Goal: Task Accomplishment & Management: Manage account settings

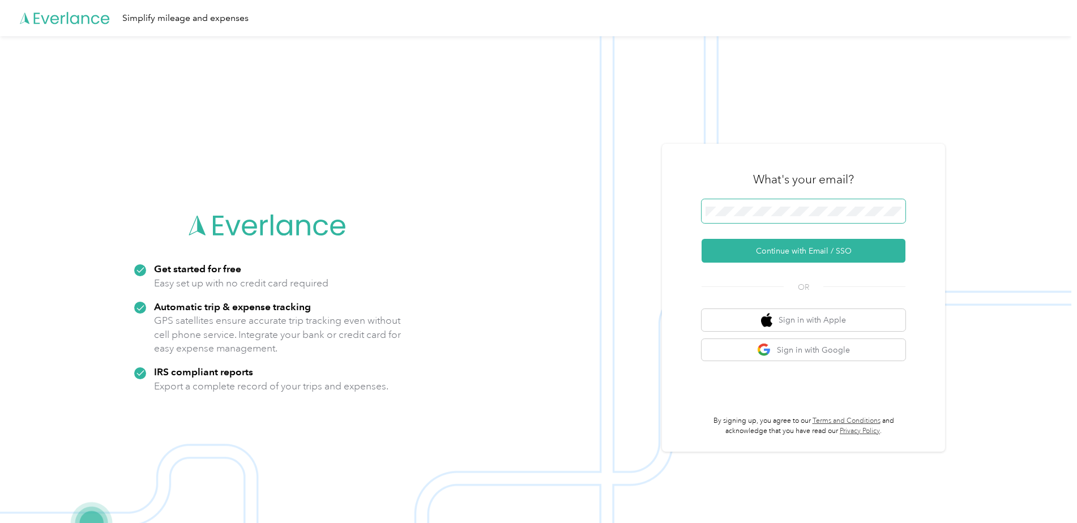
click at [752, 203] on span at bounding box center [803, 211] width 204 height 24
click at [789, 254] on button "Continue with Email / SSO" at bounding box center [803, 251] width 204 height 24
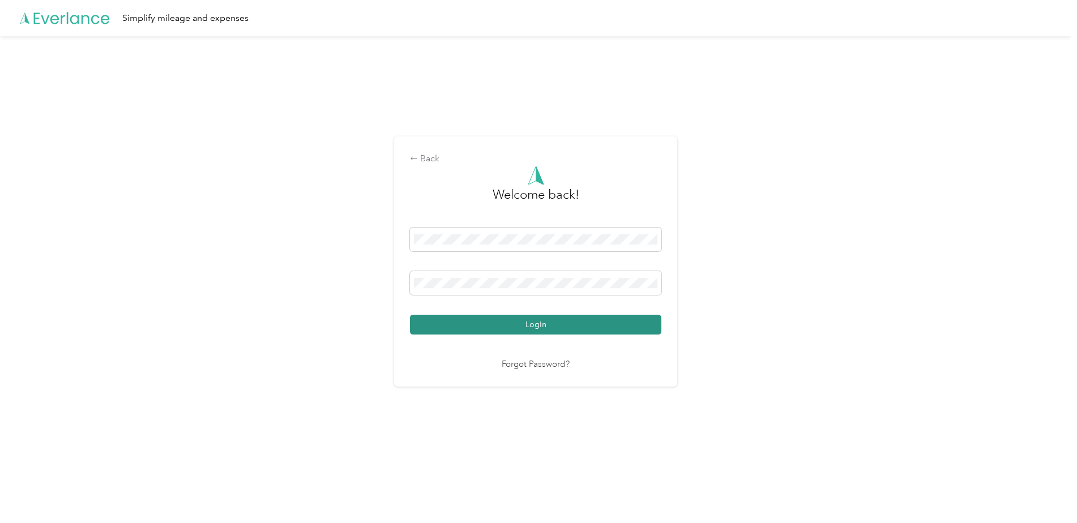
click at [529, 326] on button "Login" at bounding box center [535, 325] width 251 height 20
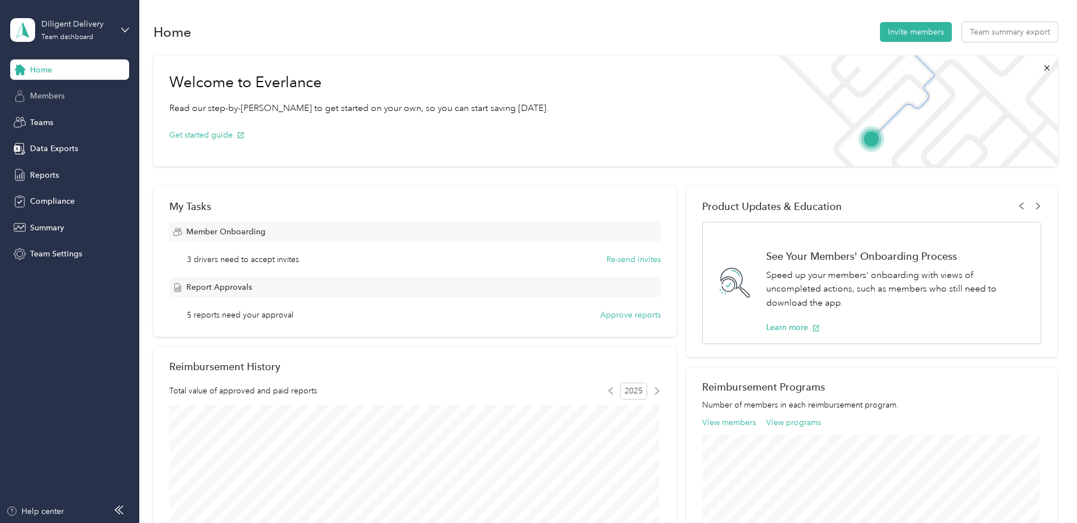
click at [71, 93] on div "Members" at bounding box center [69, 96] width 119 height 20
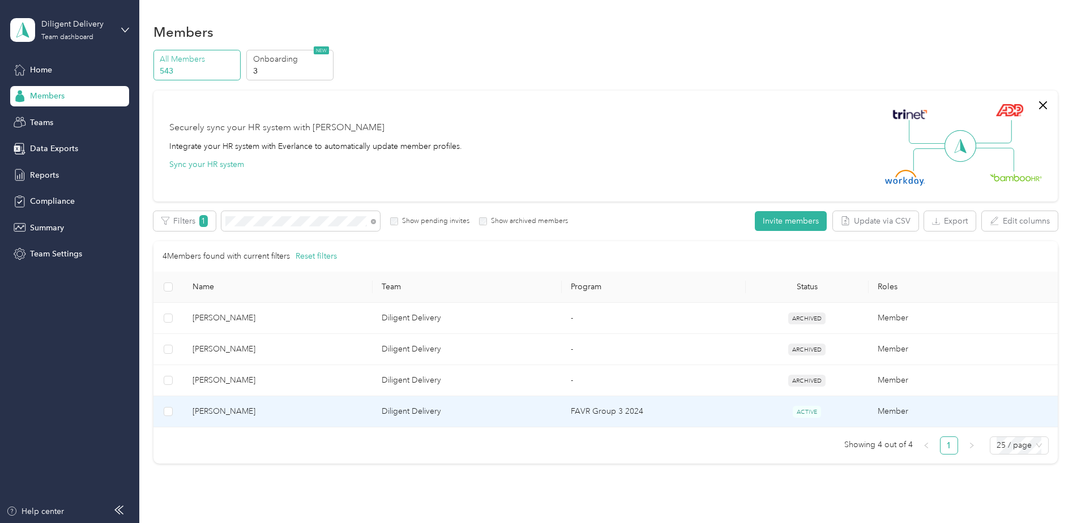
click at [742, 416] on td "FAVR Group 3 2024" at bounding box center [654, 411] width 184 height 31
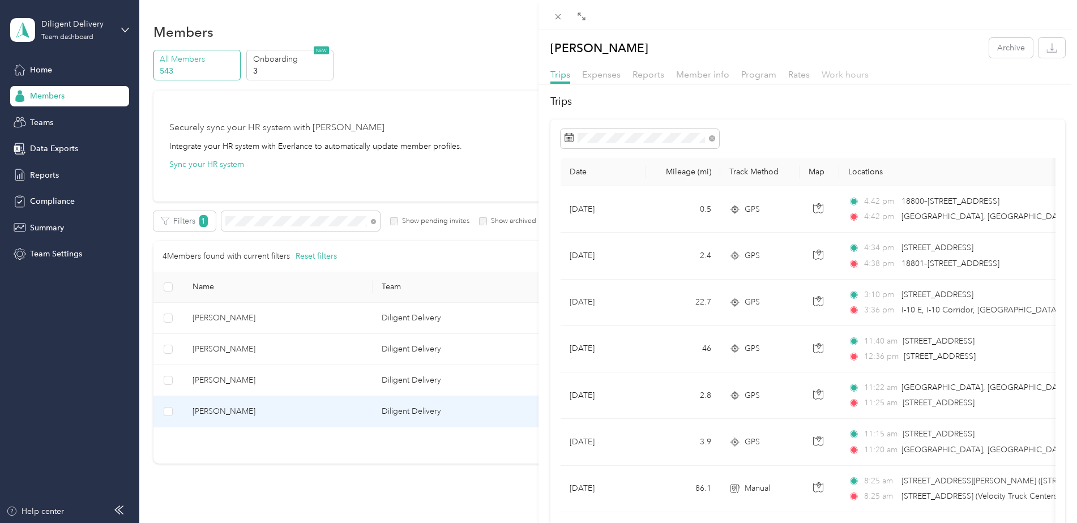
click at [839, 78] on span "Work hours" at bounding box center [845, 74] width 47 height 11
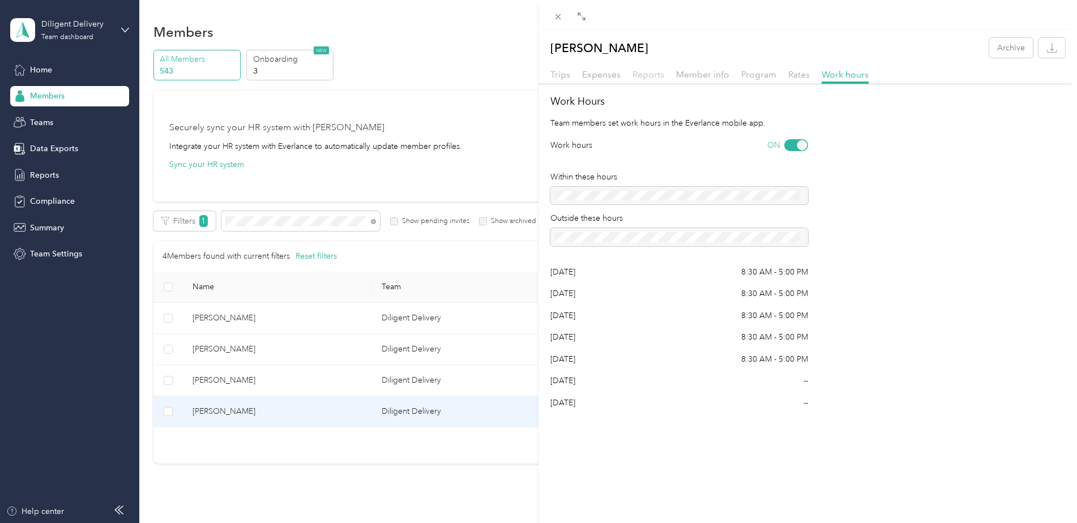
click at [648, 76] on span "Reports" at bounding box center [648, 74] width 32 height 11
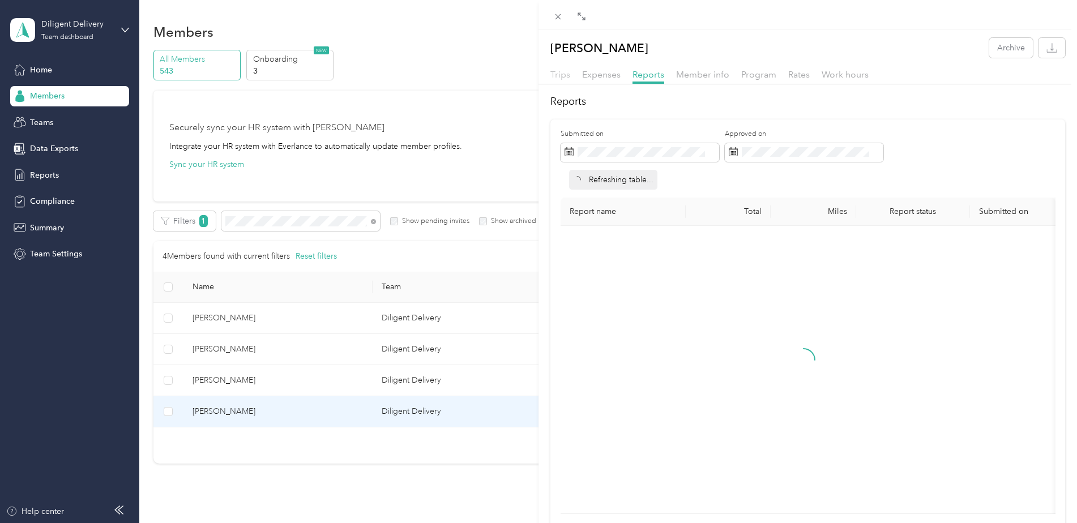
click at [562, 76] on span "Trips" at bounding box center [560, 74] width 20 height 11
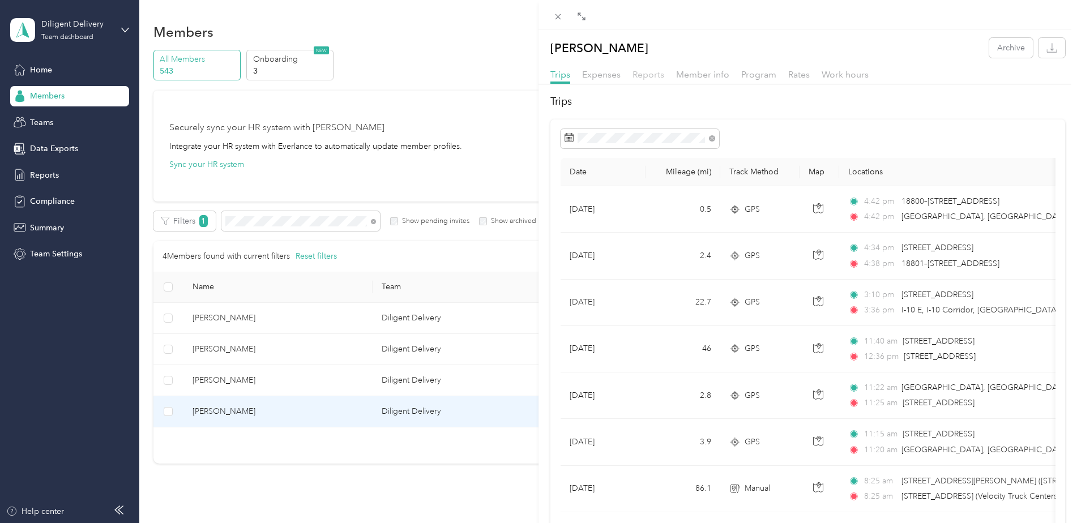
click at [656, 73] on span "Reports" at bounding box center [648, 74] width 32 height 11
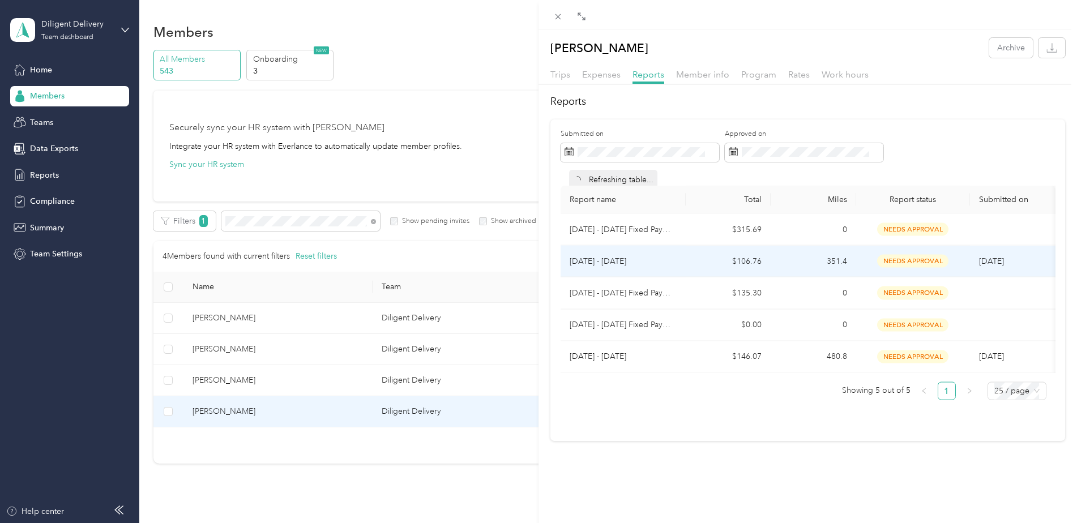
click at [706, 256] on td "$106.76" at bounding box center [728, 262] width 85 height 32
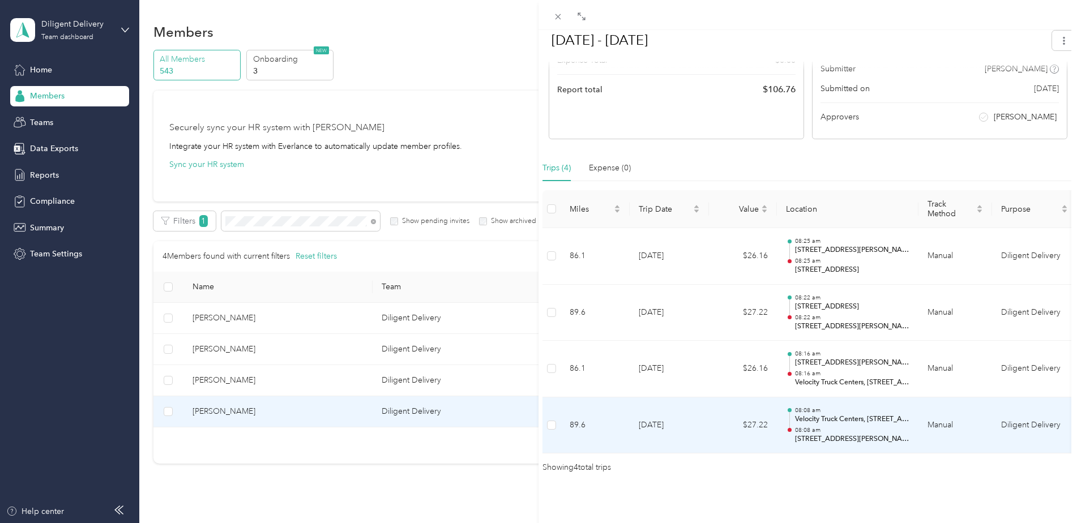
scroll to position [202, 0]
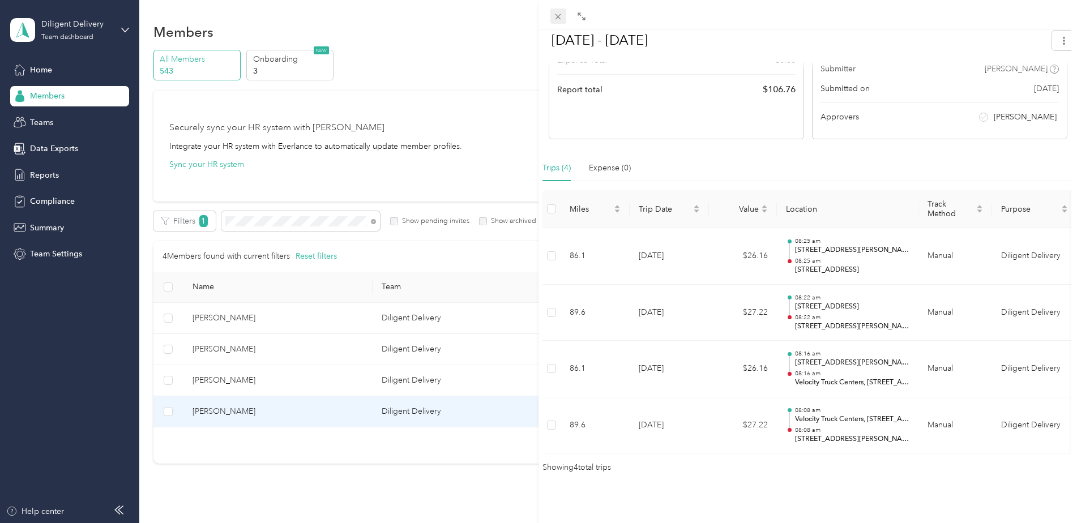
click at [559, 18] on icon at bounding box center [558, 17] width 6 height 6
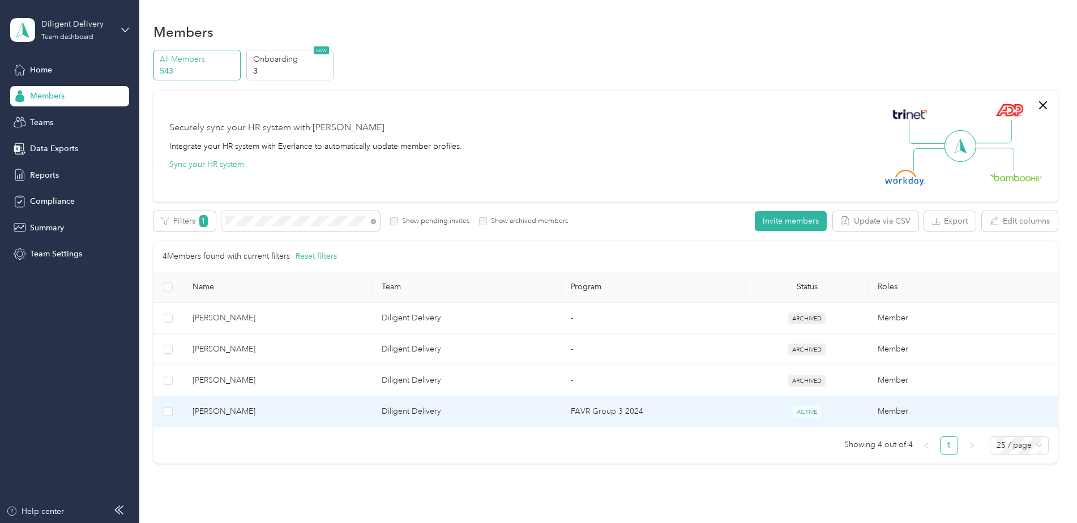
click at [686, 408] on td "FAVR Group 3 2024" at bounding box center [654, 411] width 184 height 31
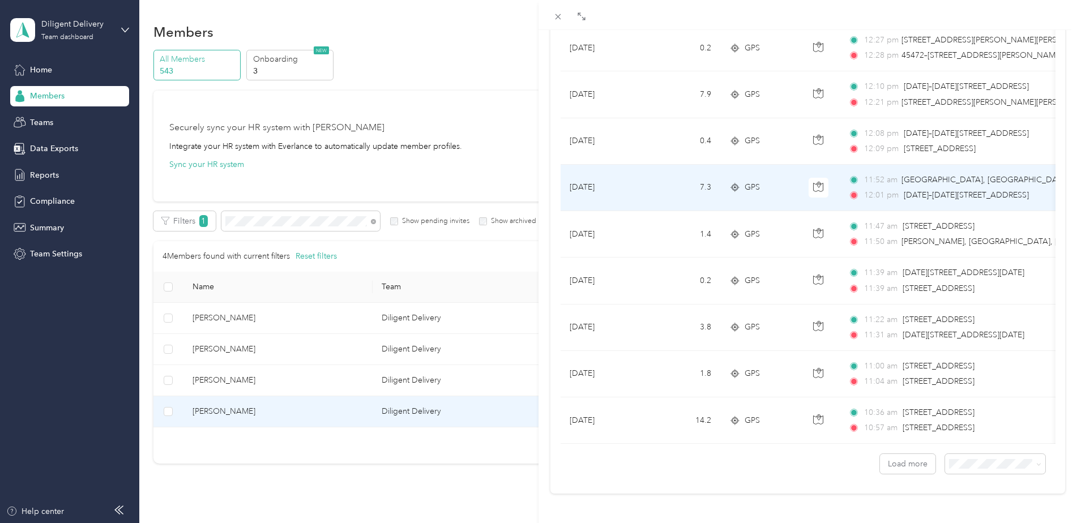
scroll to position [923, 0]
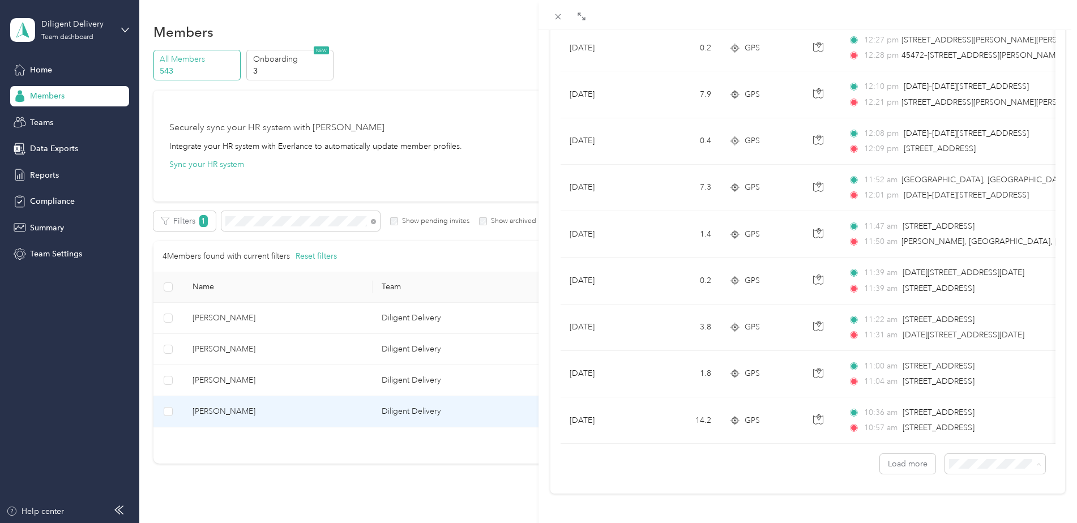
click at [974, 523] on div "Drag to resize Click to close [PERSON_NAME] Archive Trips Expenses Reports Memb…" at bounding box center [535, 523] width 1071 height 0
click at [987, 462] on span at bounding box center [995, 464] width 100 height 20
click at [968, 434] on div "100 per load" at bounding box center [986, 428] width 84 height 12
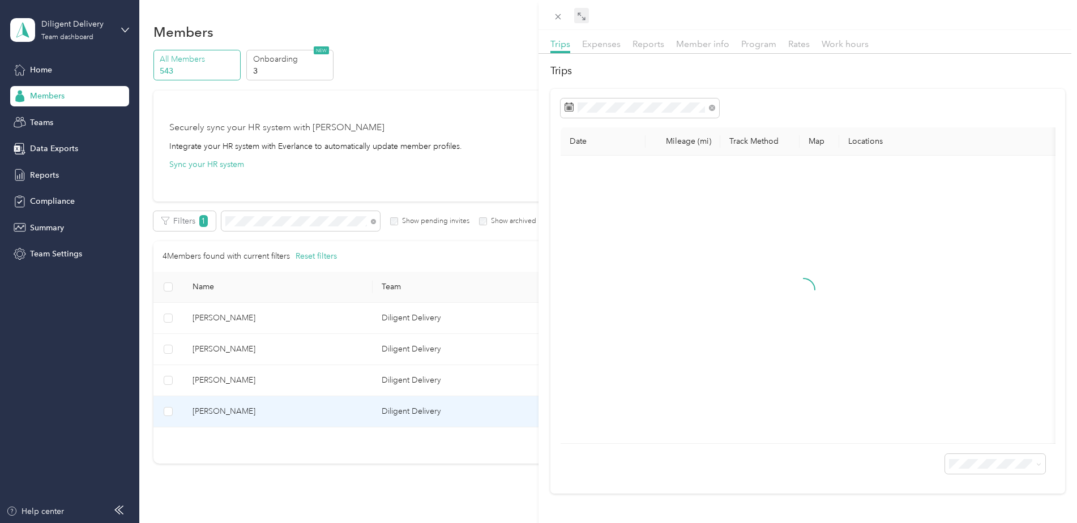
click at [581, 14] on icon at bounding box center [581, 16] width 9 height 9
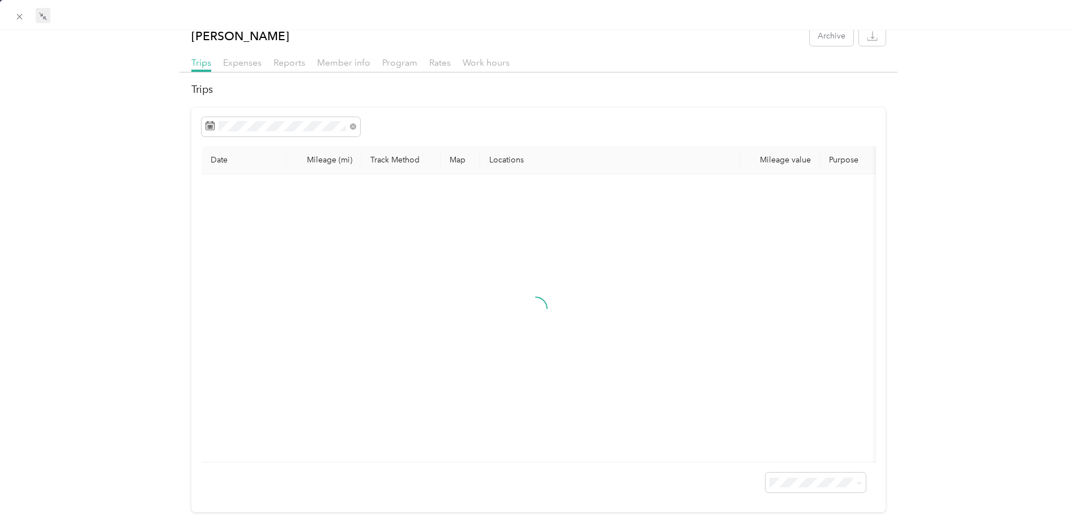
scroll to position [0, 0]
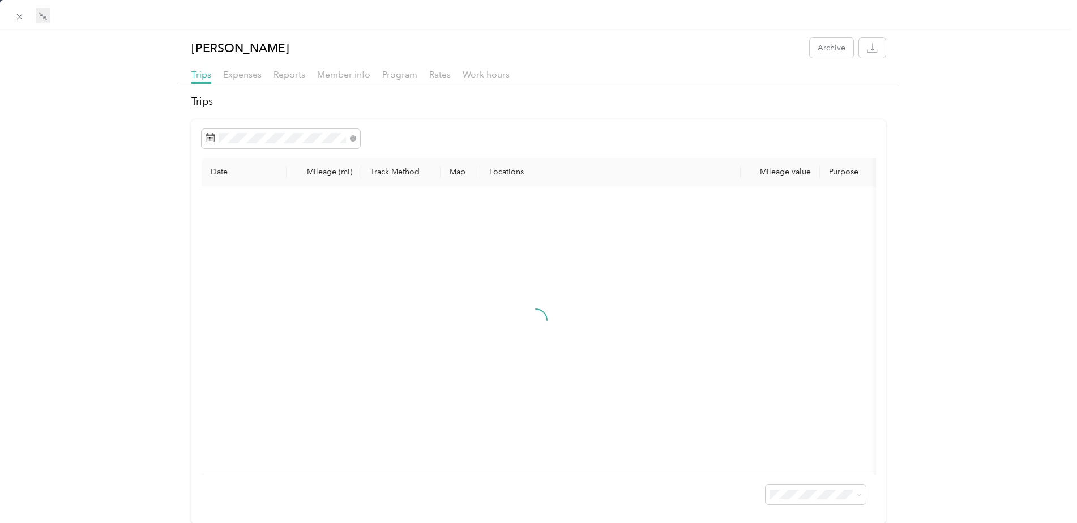
click at [251, 83] on div "Trips Expenses Reports Member info Program Rates Work hours" at bounding box center [538, 76] width 718 height 16
click at [300, 78] on span "Reports" at bounding box center [289, 74] width 32 height 11
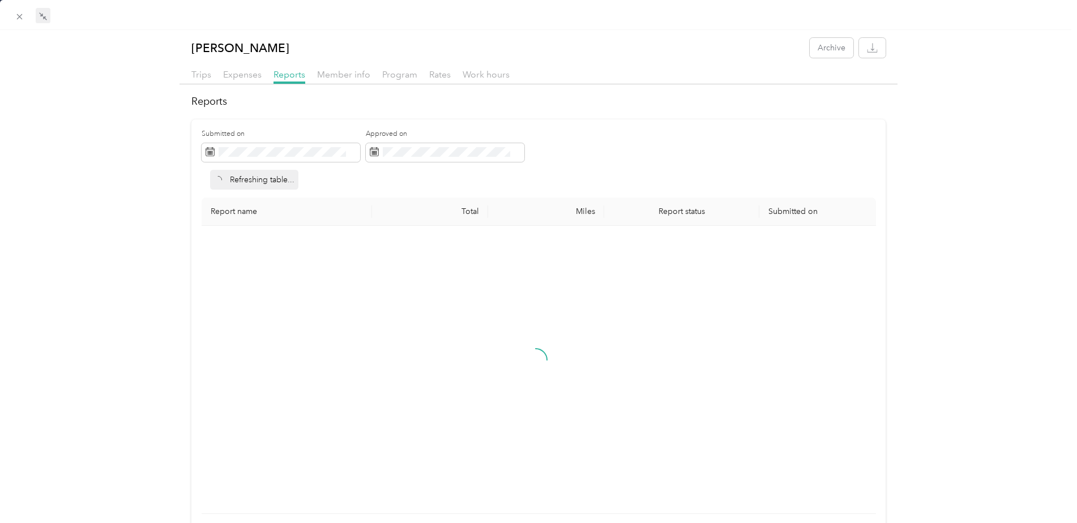
click at [264, 331] on div at bounding box center [536, 369] width 651 height 269
click at [204, 74] on span "Trips" at bounding box center [201, 74] width 20 height 11
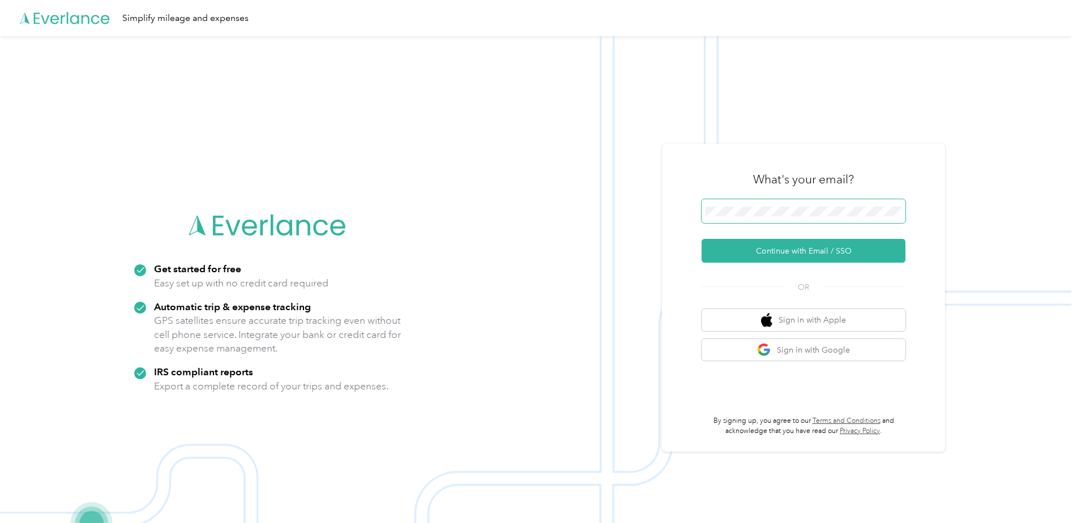
click at [762, 205] on span at bounding box center [803, 211] width 204 height 24
click at [795, 249] on button "Continue with Email / SSO" at bounding box center [803, 251] width 204 height 24
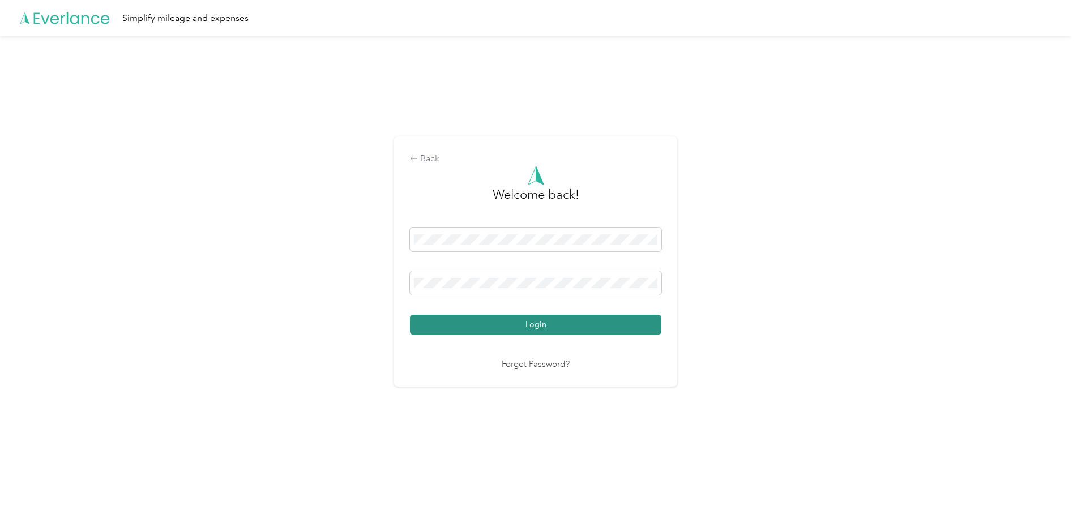
click at [499, 318] on button "Login" at bounding box center [535, 325] width 251 height 20
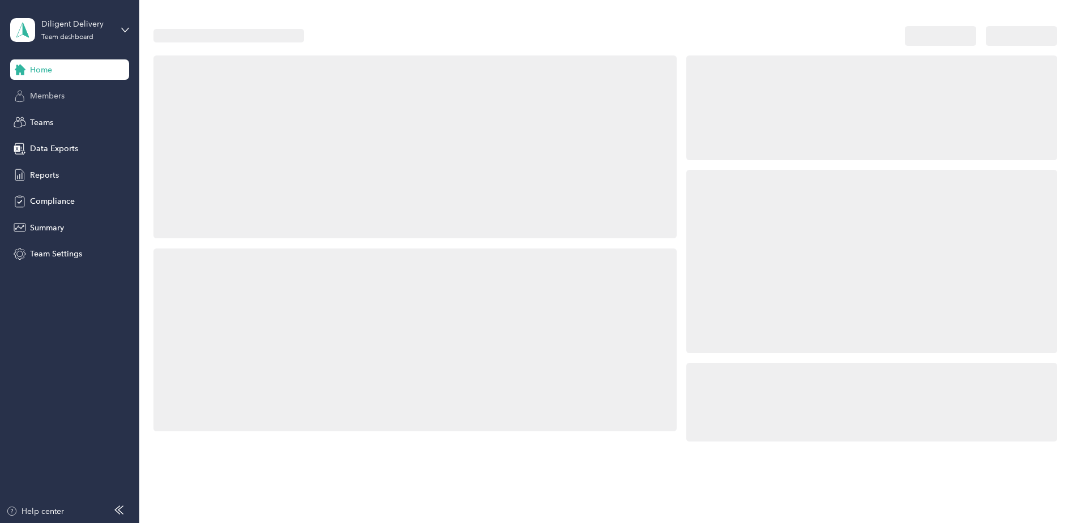
click at [71, 92] on div "Members" at bounding box center [69, 96] width 119 height 20
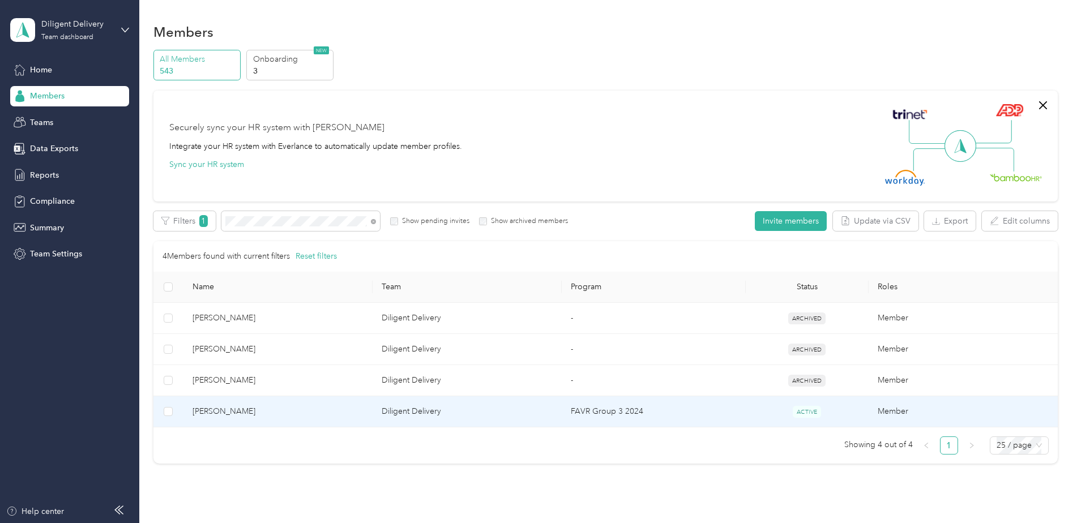
click at [697, 416] on td "FAVR Group 3 2024" at bounding box center [654, 411] width 184 height 31
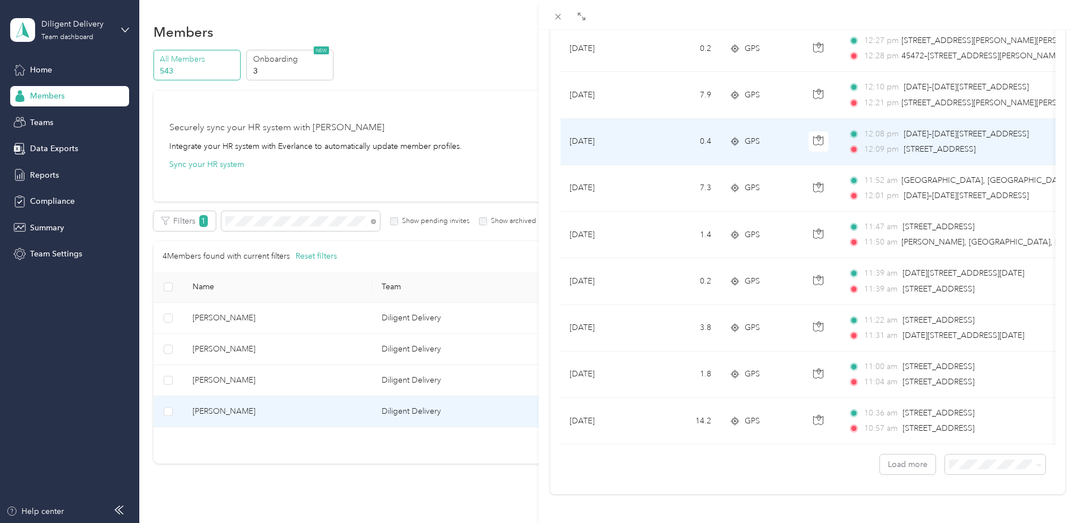
scroll to position [923, 0]
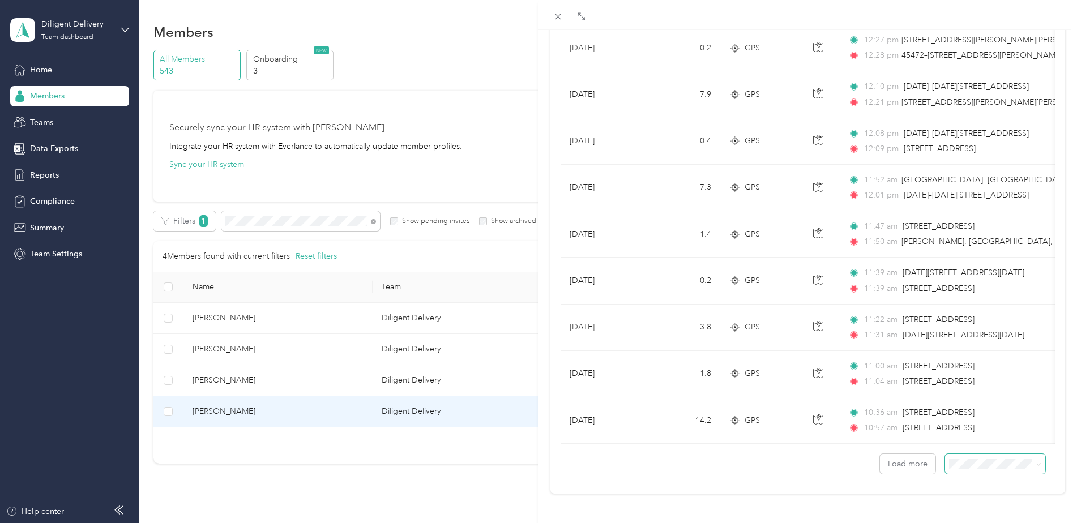
click at [961, 465] on span at bounding box center [995, 464] width 100 height 20
click at [961, 461] on span at bounding box center [995, 464] width 100 height 20
click at [960, 438] on li "100 per load" at bounding box center [986, 435] width 100 height 20
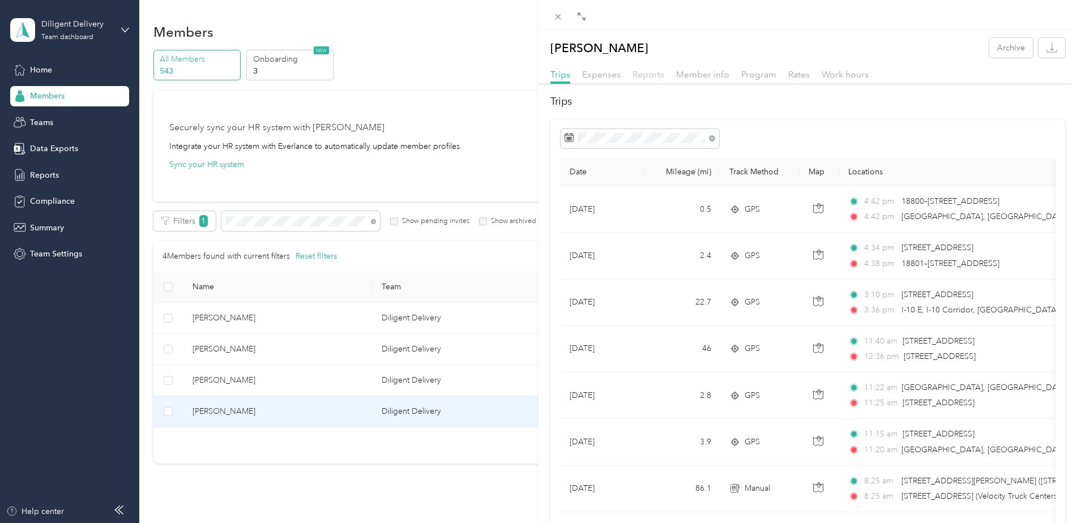
click at [642, 72] on span "Reports" at bounding box center [648, 74] width 32 height 11
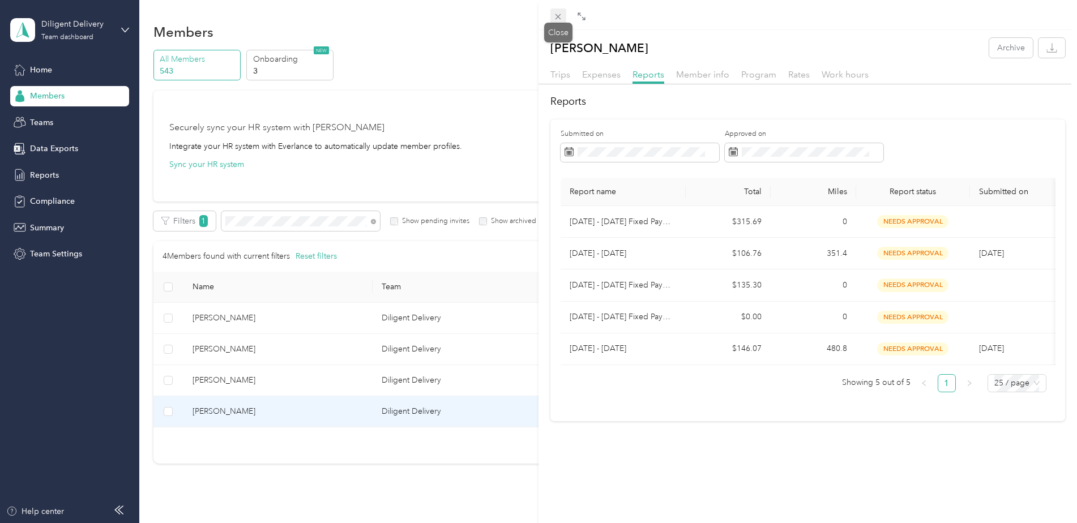
click at [559, 16] on icon at bounding box center [558, 17] width 6 height 6
